Goal: Participate in discussion: Engage in conversation with other users on a specific topic

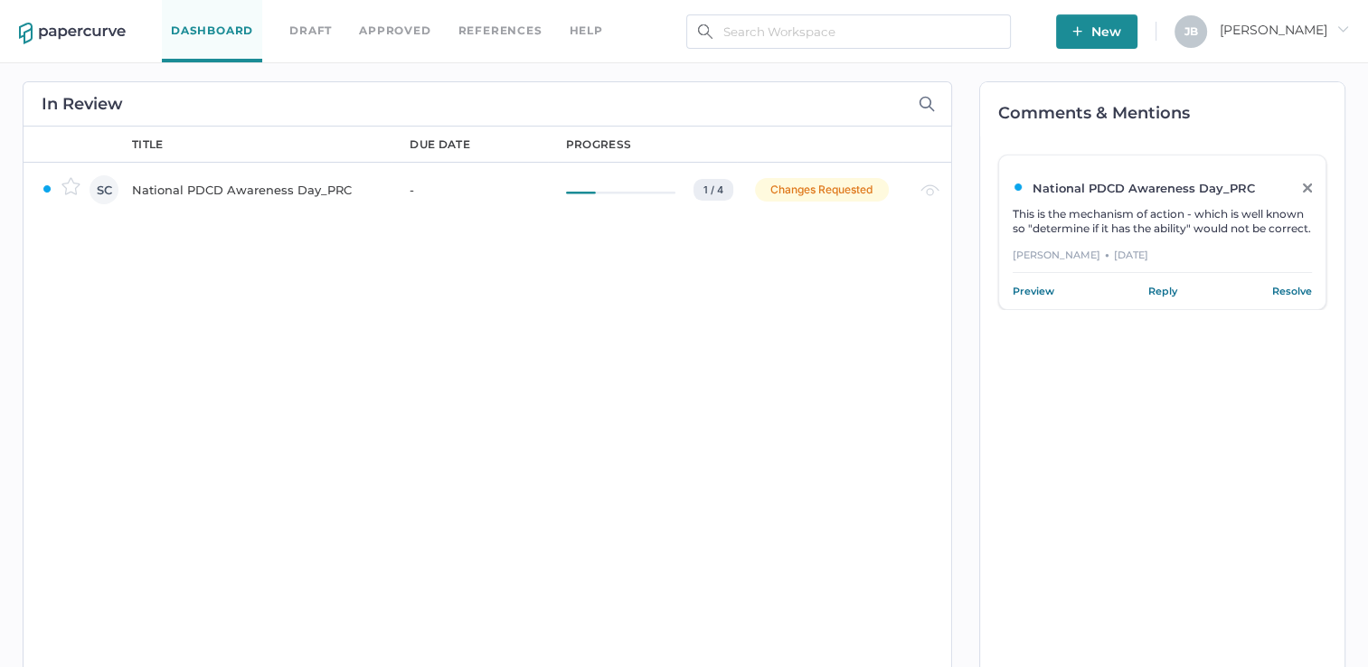
click at [268, 183] on div "National PDCD Awareness Day_PRC" at bounding box center [260, 190] width 256 height 22
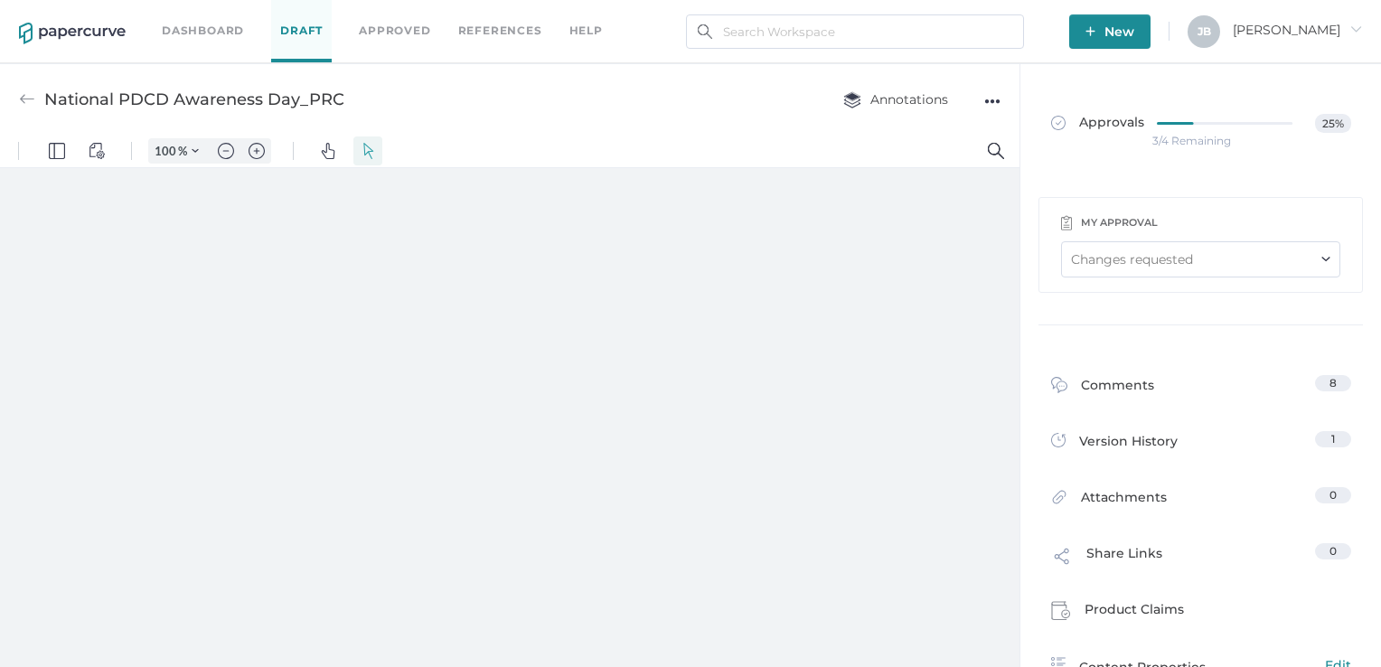
type input "161"
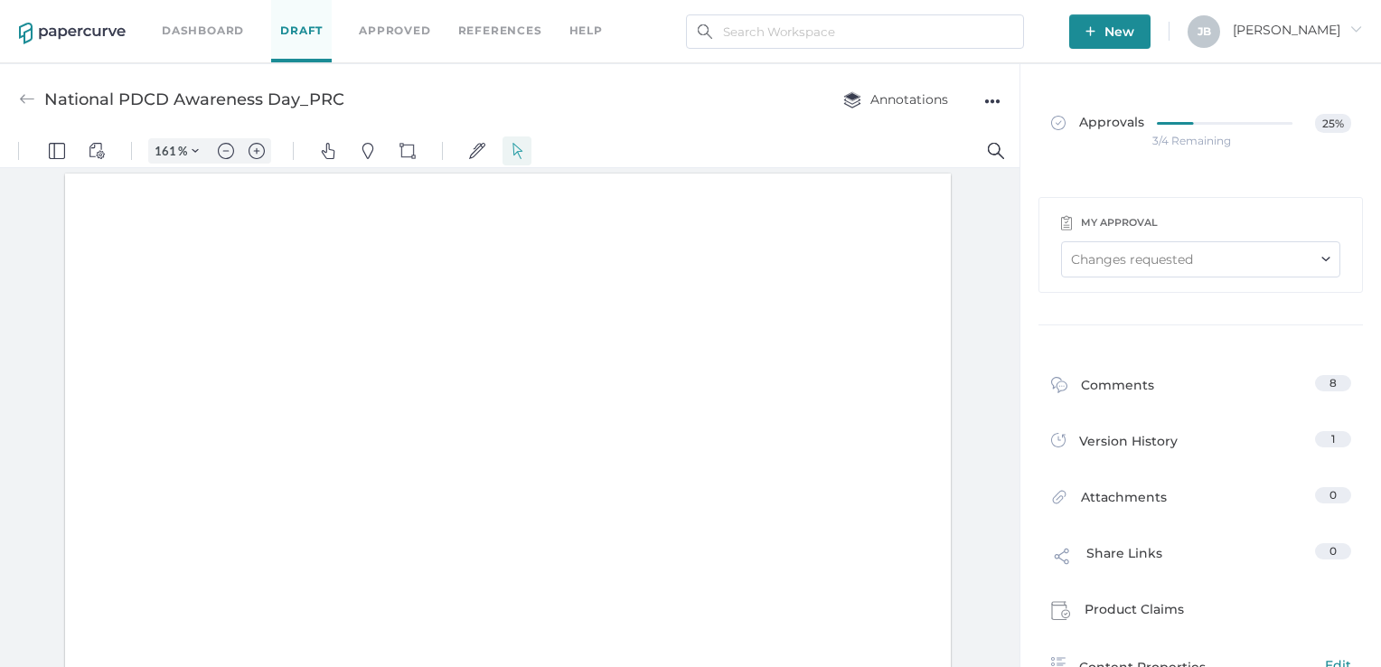
scroll to position [3, 0]
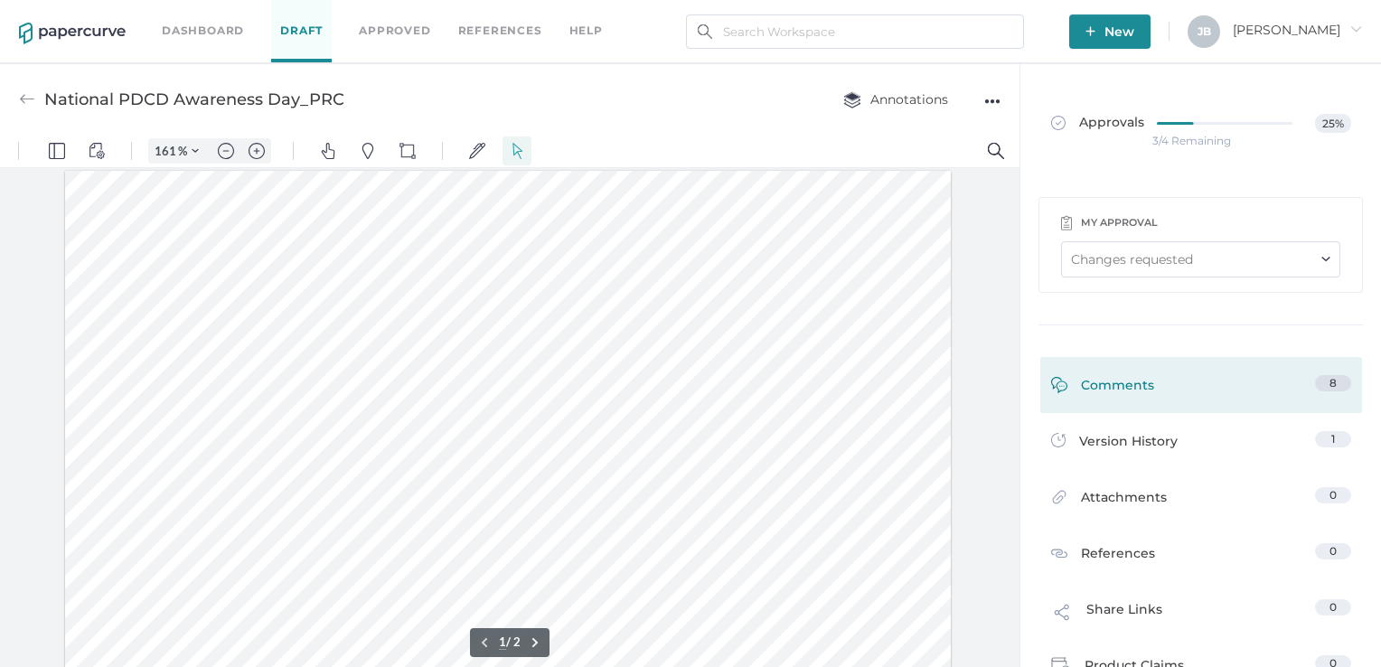
click at [1106, 378] on div "Comments" at bounding box center [1102, 389] width 103 height 28
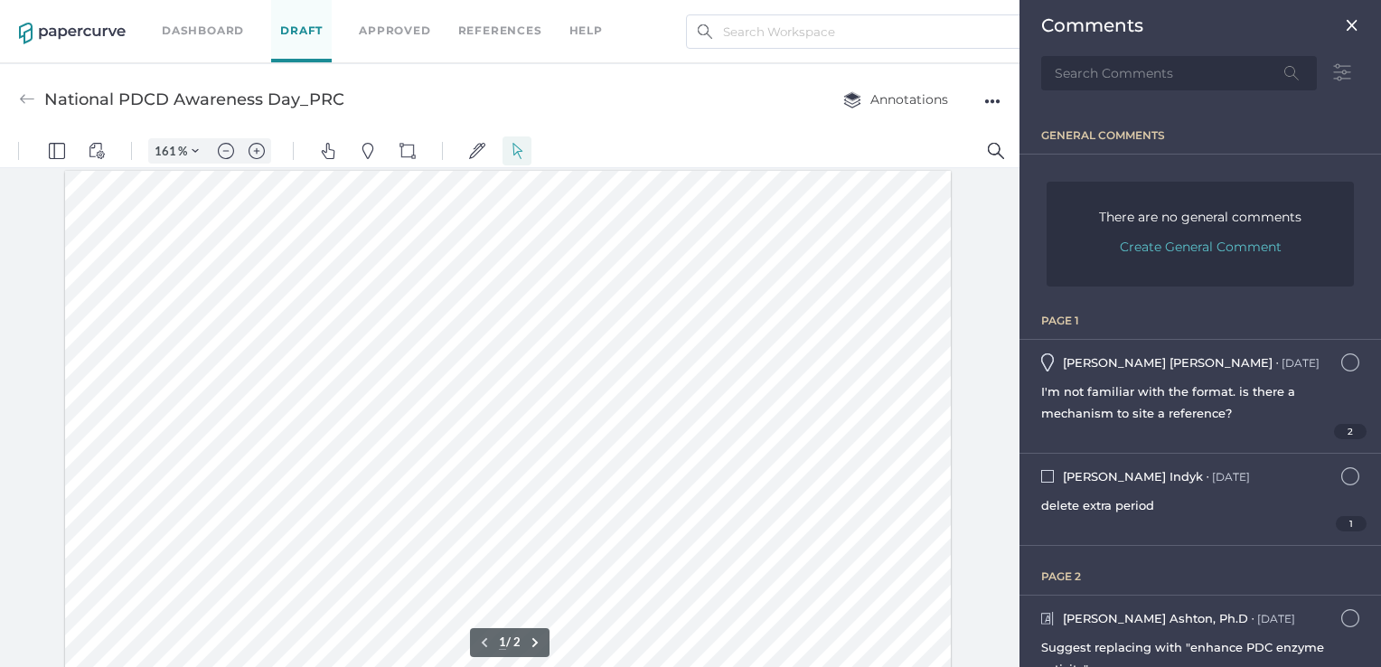
scroll to position [7, 0]
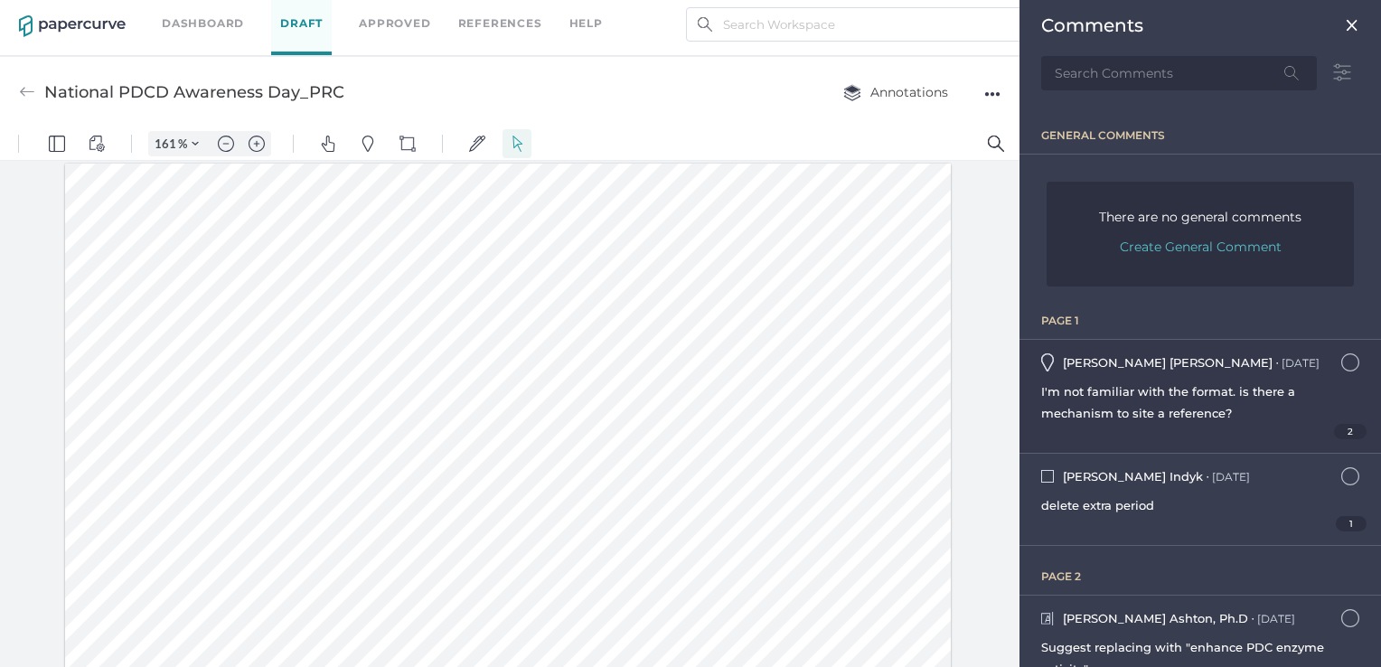
click at [1236, 410] on div "I'm not familiar with the format. is there a mechanism to site a reference?" at bounding box center [1200, 402] width 318 height 43
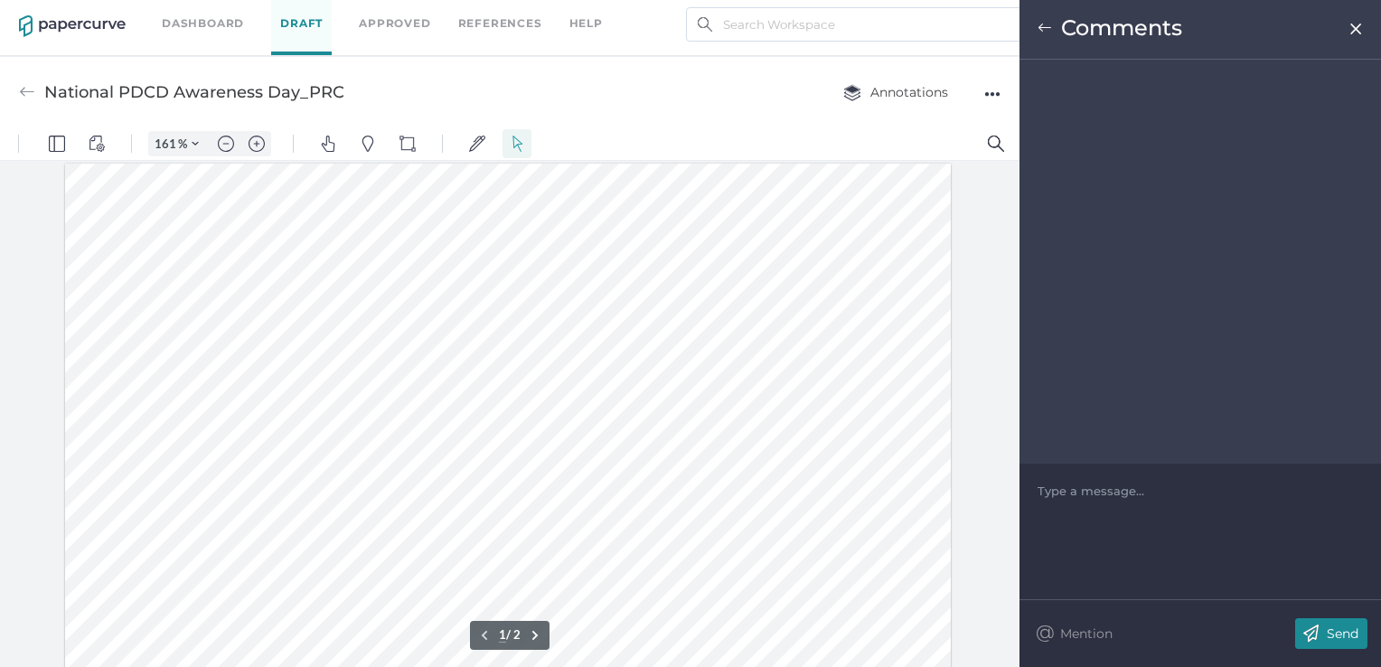
scroll to position [175, 0]
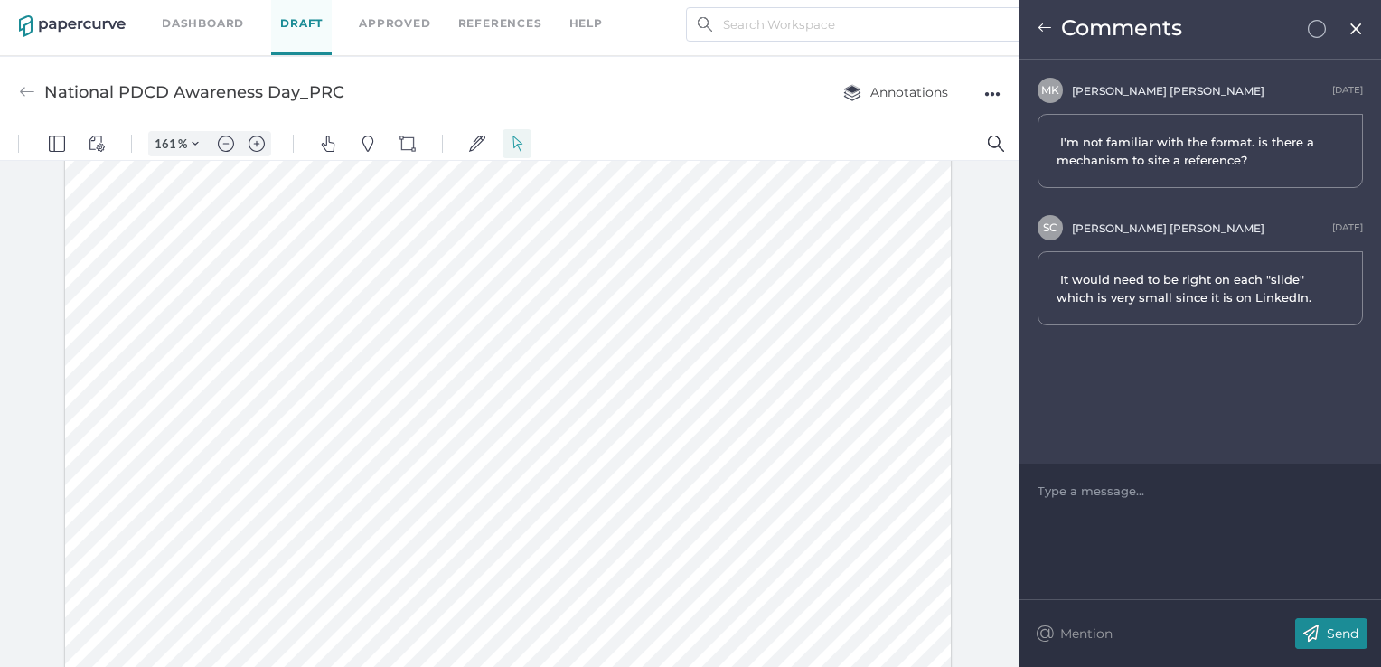
click at [1040, 29] on img at bounding box center [1045, 28] width 14 height 14
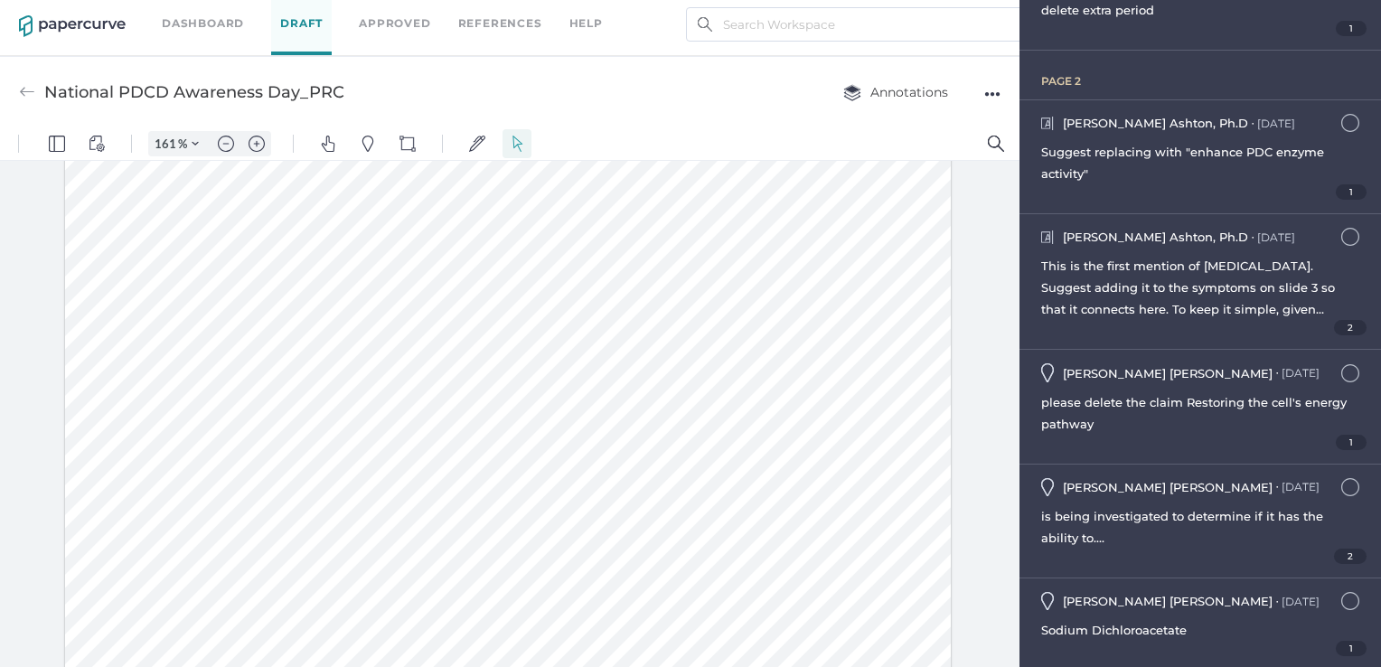
scroll to position [542, 0]
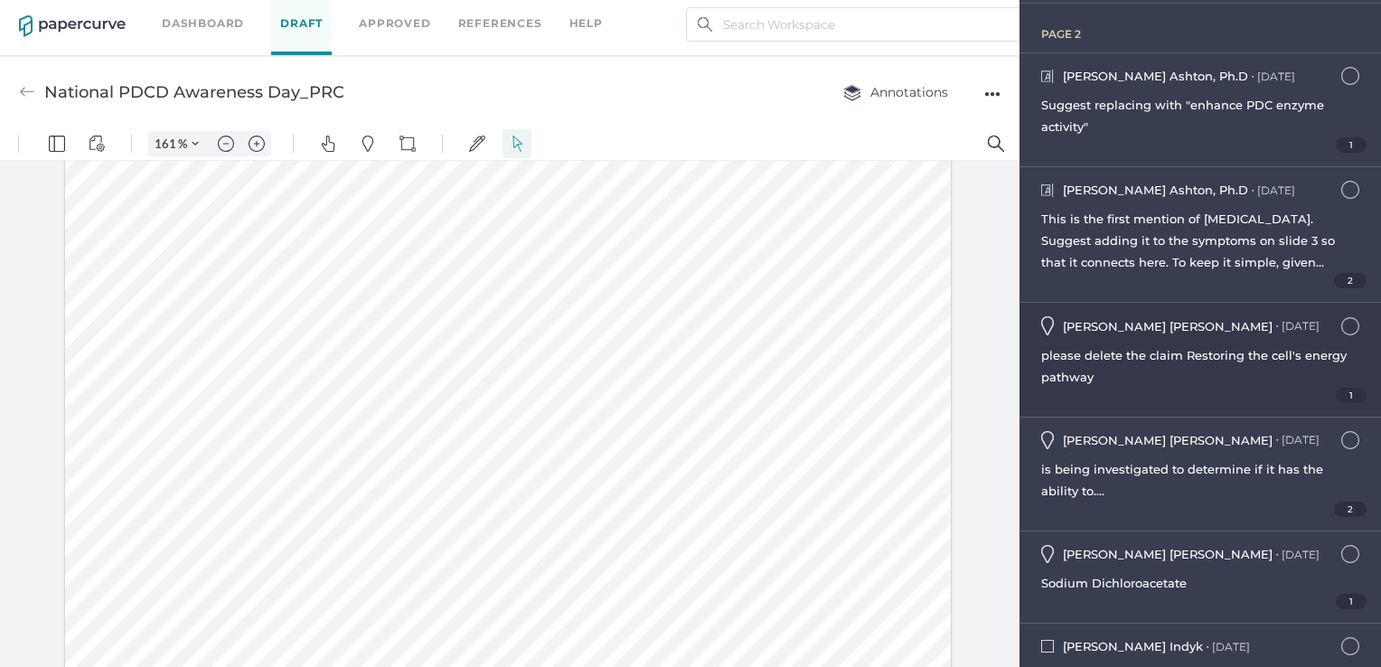
click at [1199, 378] on div "please delete the claim Restoring the cell's energy pathway" at bounding box center [1200, 365] width 318 height 43
type input "2"
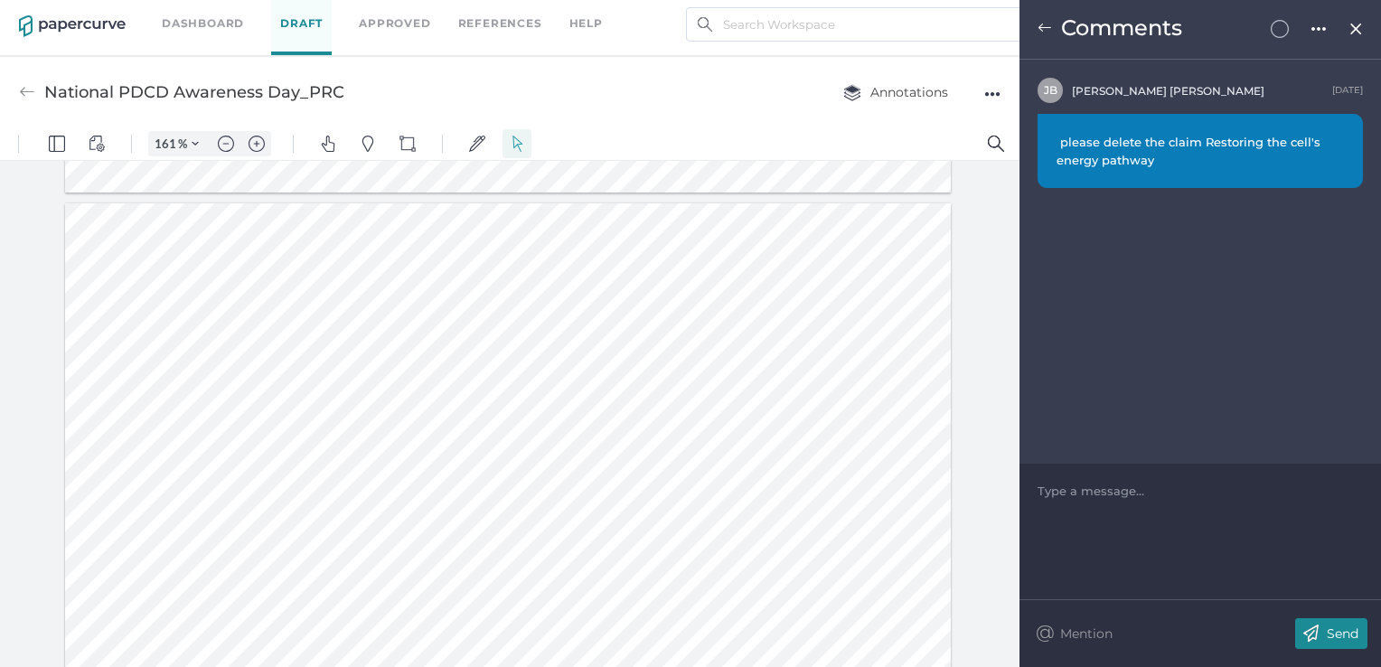
click at [1047, 27] on img at bounding box center [1045, 28] width 14 height 14
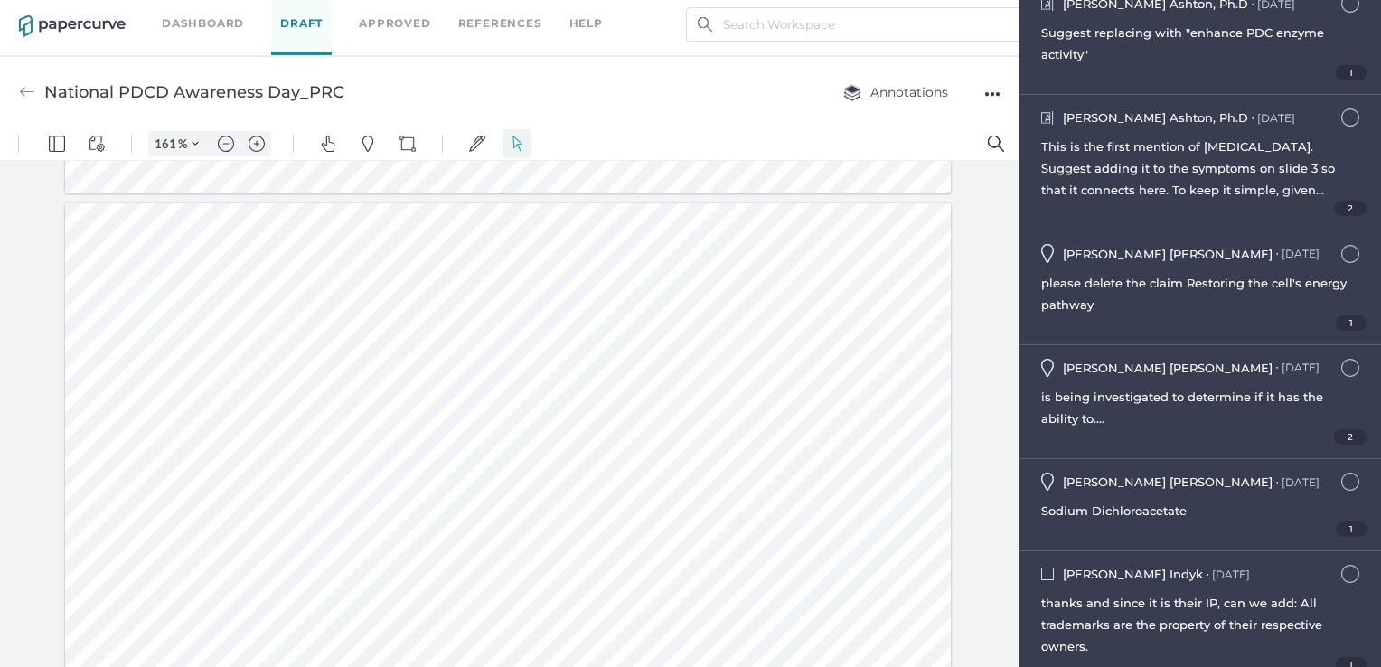
scroll to position [624, 0]
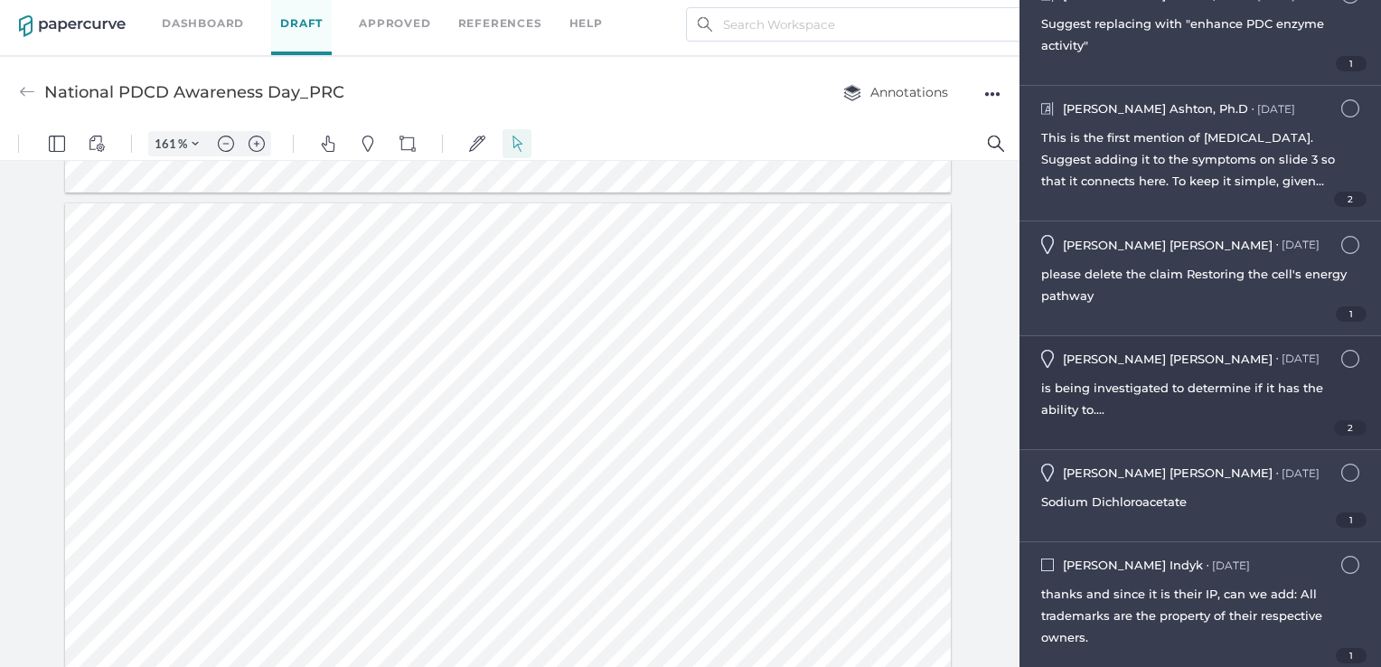
click at [1249, 420] on div "2" at bounding box center [1200, 427] width 318 height 15
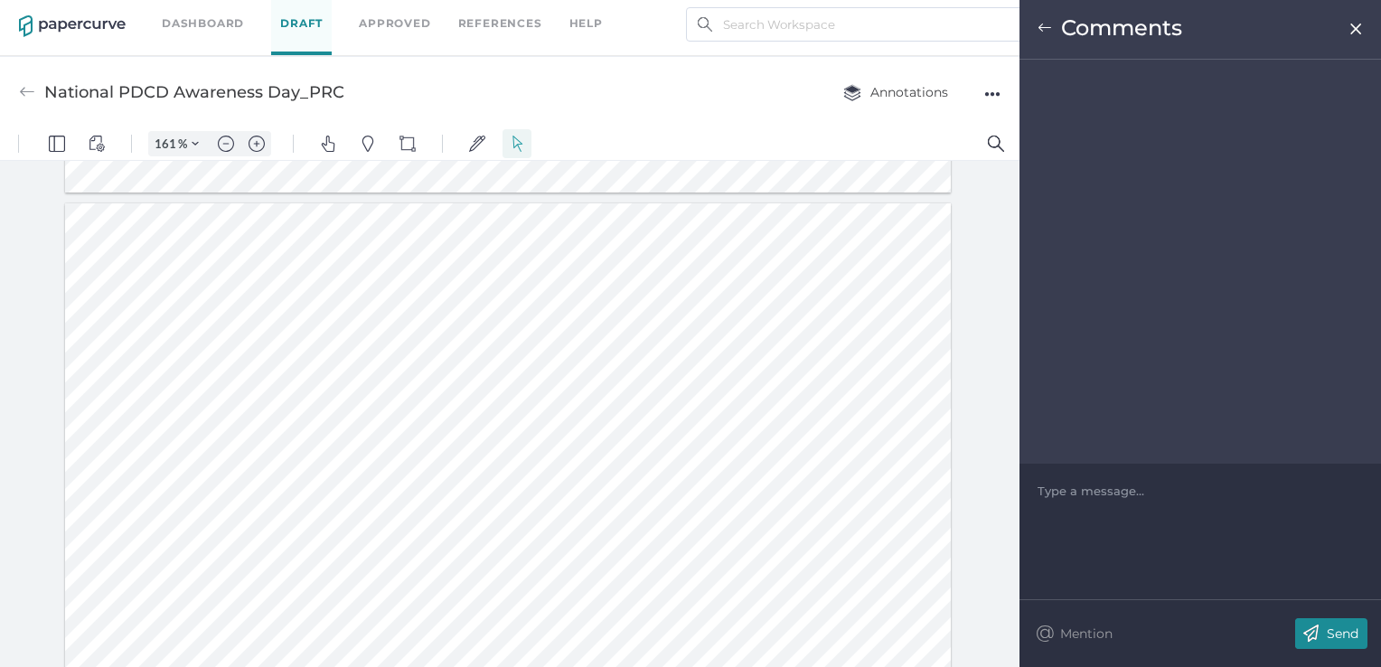
scroll to position [1243, 0]
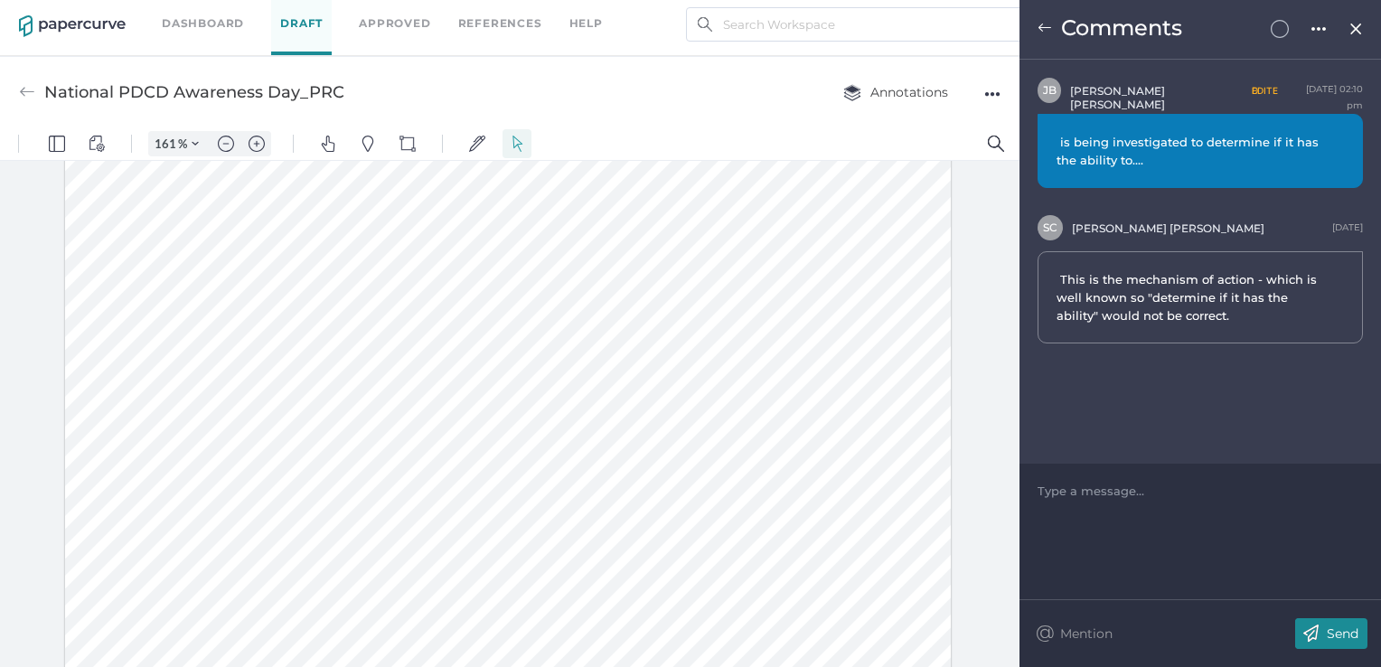
click at [1155, 485] on div at bounding box center [1201, 491] width 325 height 18
click at [1351, 631] on p "Send" at bounding box center [1343, 634] width 32 height 16
